Goal: Task Accomplishment & Management: Complete application form

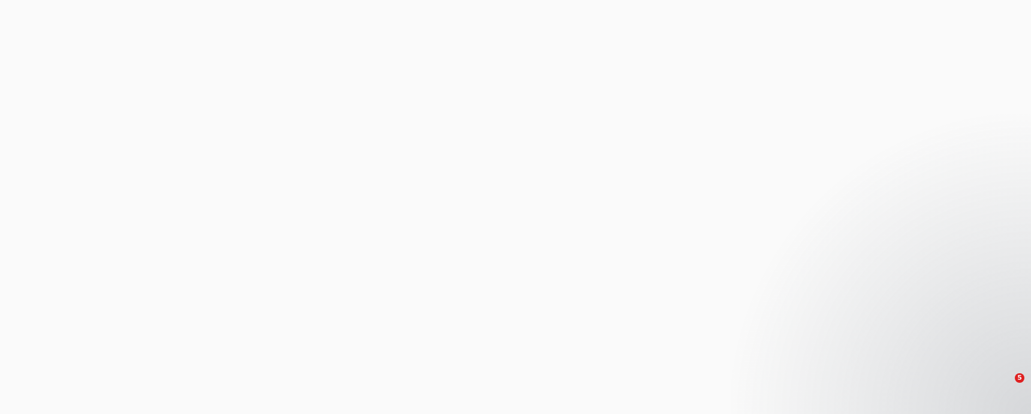
select select "0"
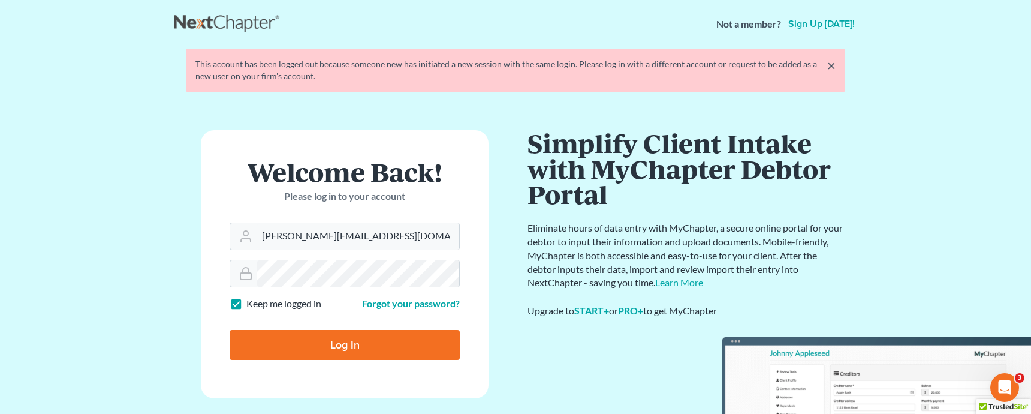
click at [352, 348] on input "Log In" at bounding box center [345, 345] width 230 height 30
type input "Thinking..."
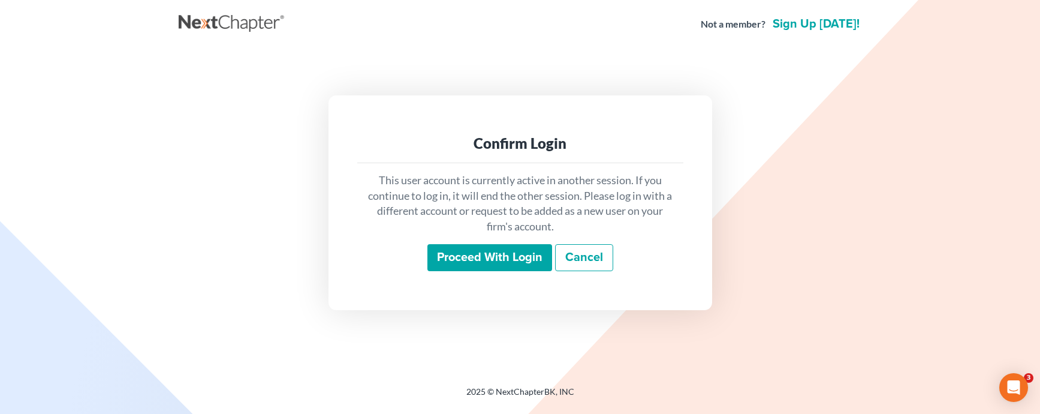
click at [480, 263] on input "Proceed with login" at bounding box center [489, 258] width 125 height 28
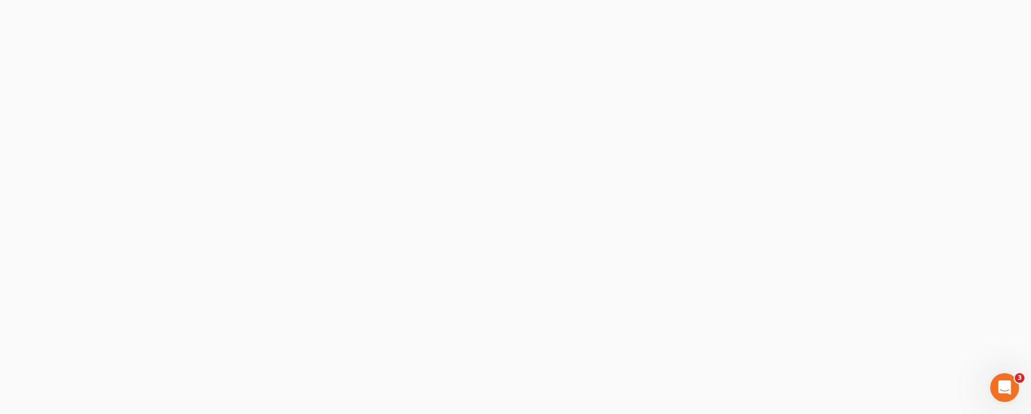
select select "3"
select select "0"
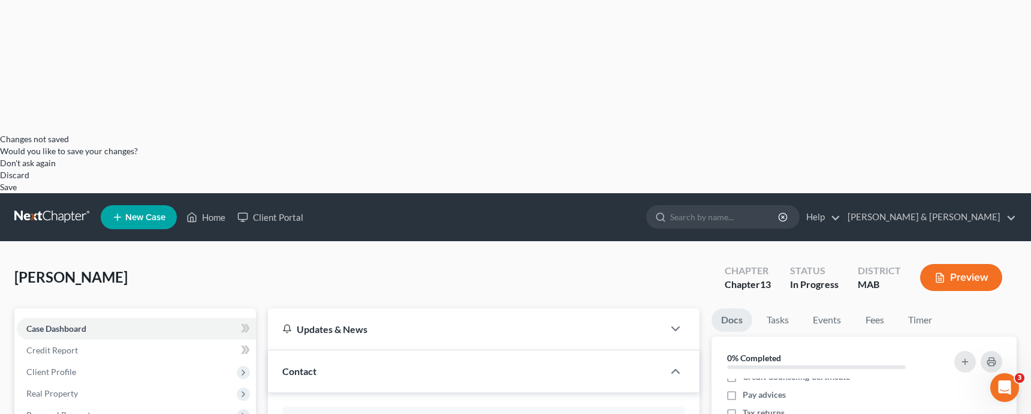
scroll to position [278, 0]
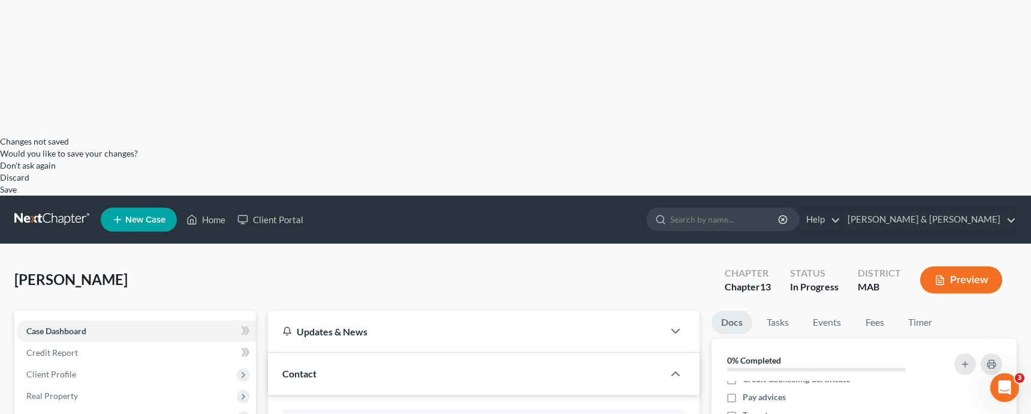
drag, startPoint x: 1010, startPoint y: 269, endPoint x: 7, endPoint y: 14, distance: 1035.4
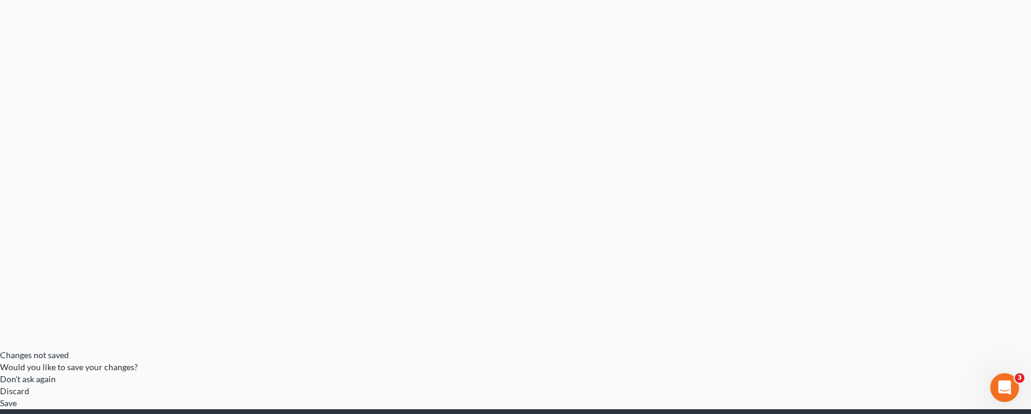
scroll to position [0, 0]
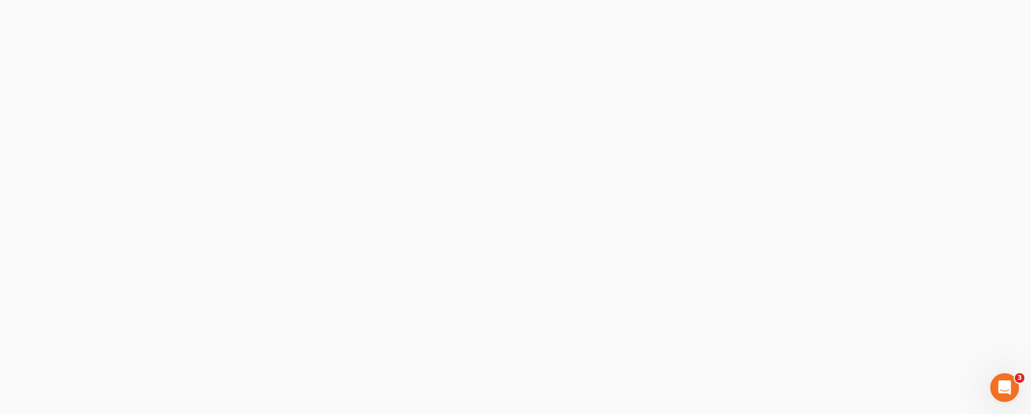
checkbox input "true"
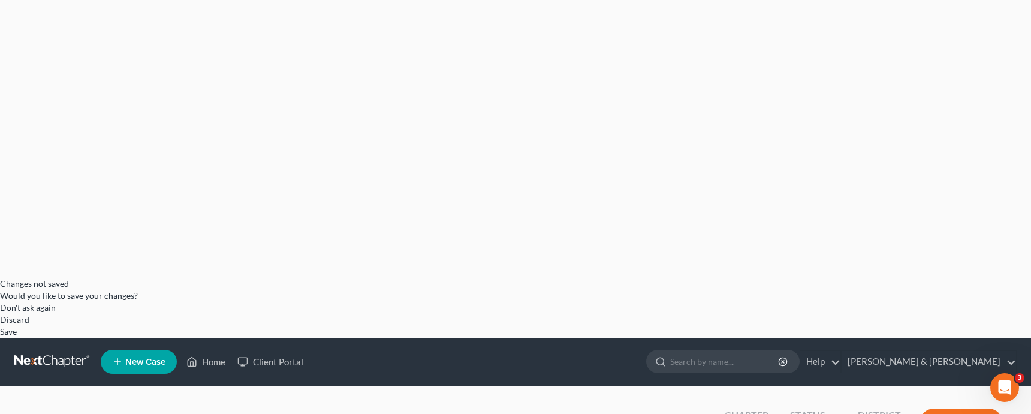
scroll to position [143, 0]
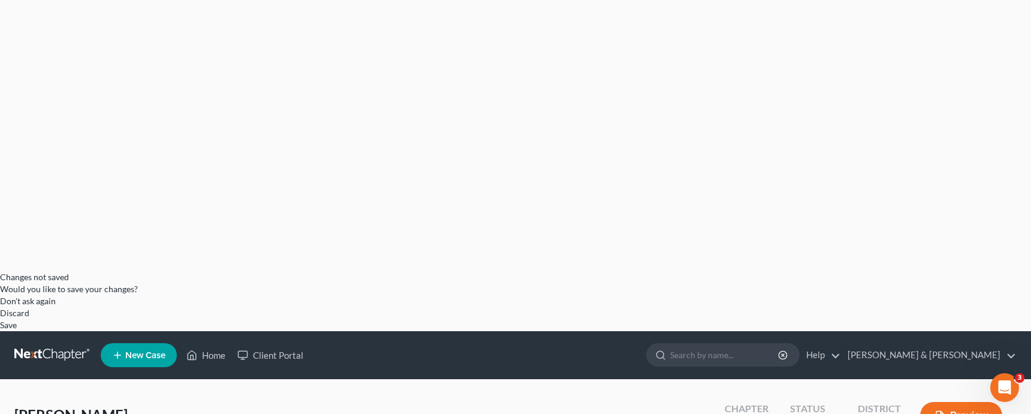
type input "10/10/2025"
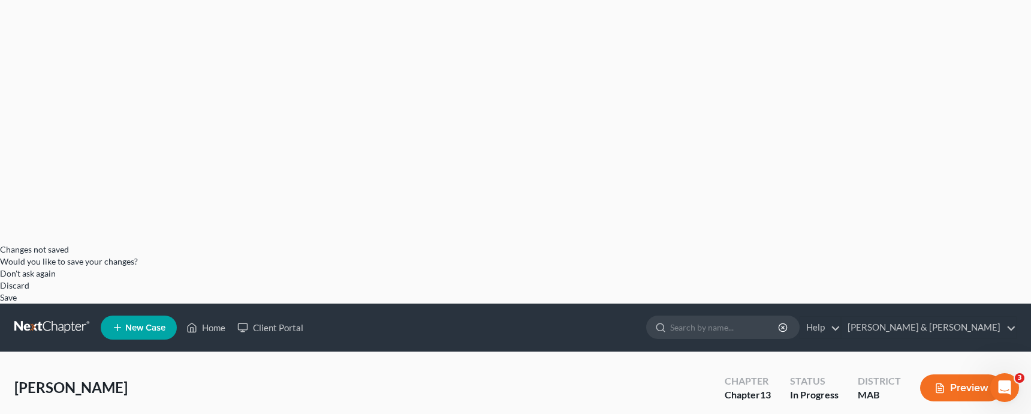
scroll to position [282, 0]
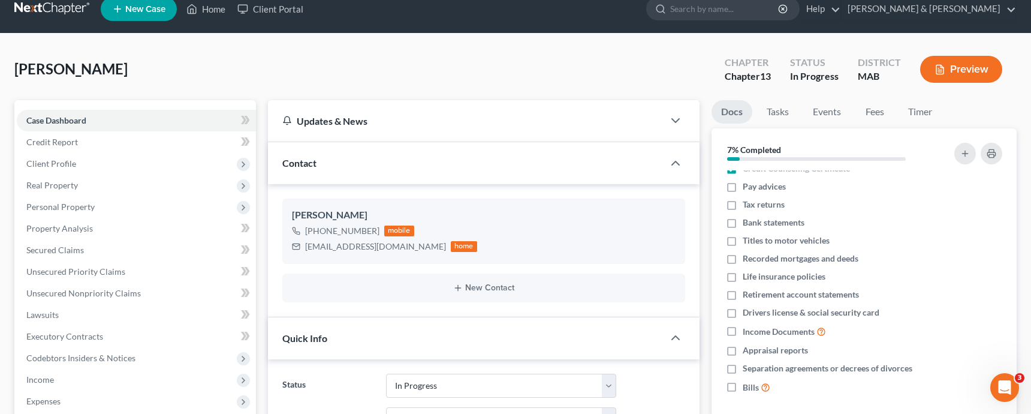
scroll to position [535, 0]
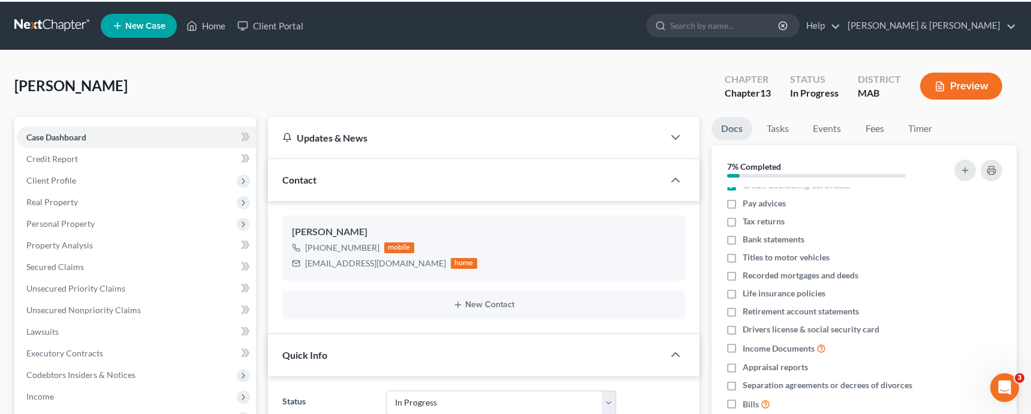
scroll to position [628, 0]
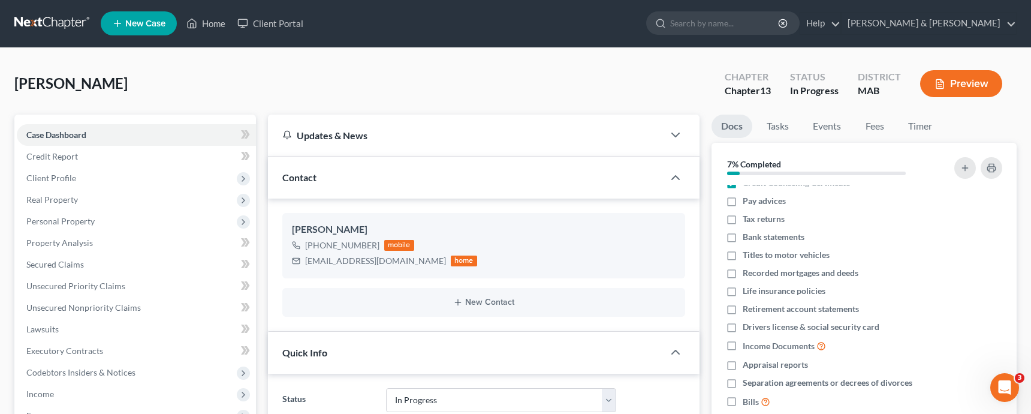
drag, startPoint x: 451, startPoint y: 340, endPoint x: 456, endPoint y: 354, distance: 14.6
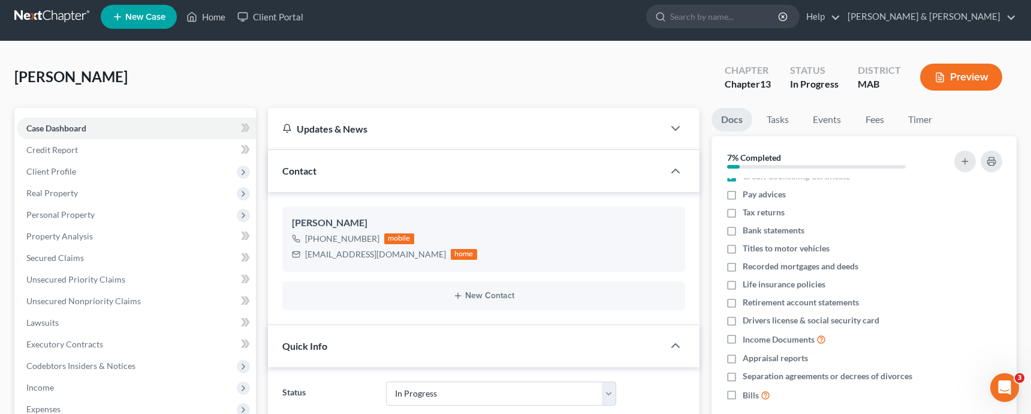
scroll to position [484, 0]
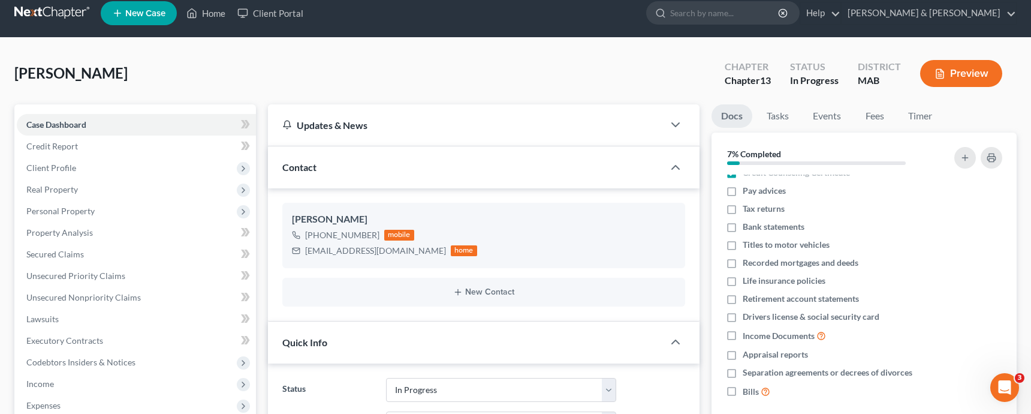
type textarea "I would like to file this as a skeleton petition if possible to avoid the expir…"
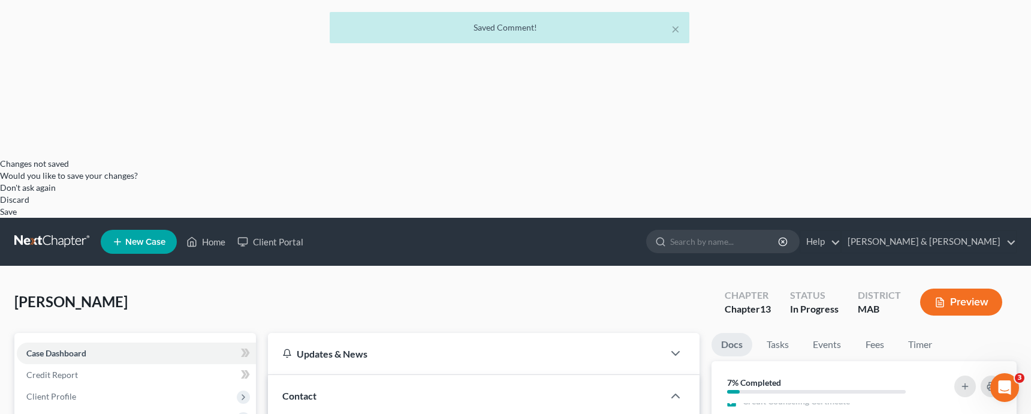
scroll to position [0, 0]
